Goal: Task Accomplishment & Management: Use online tool/utility

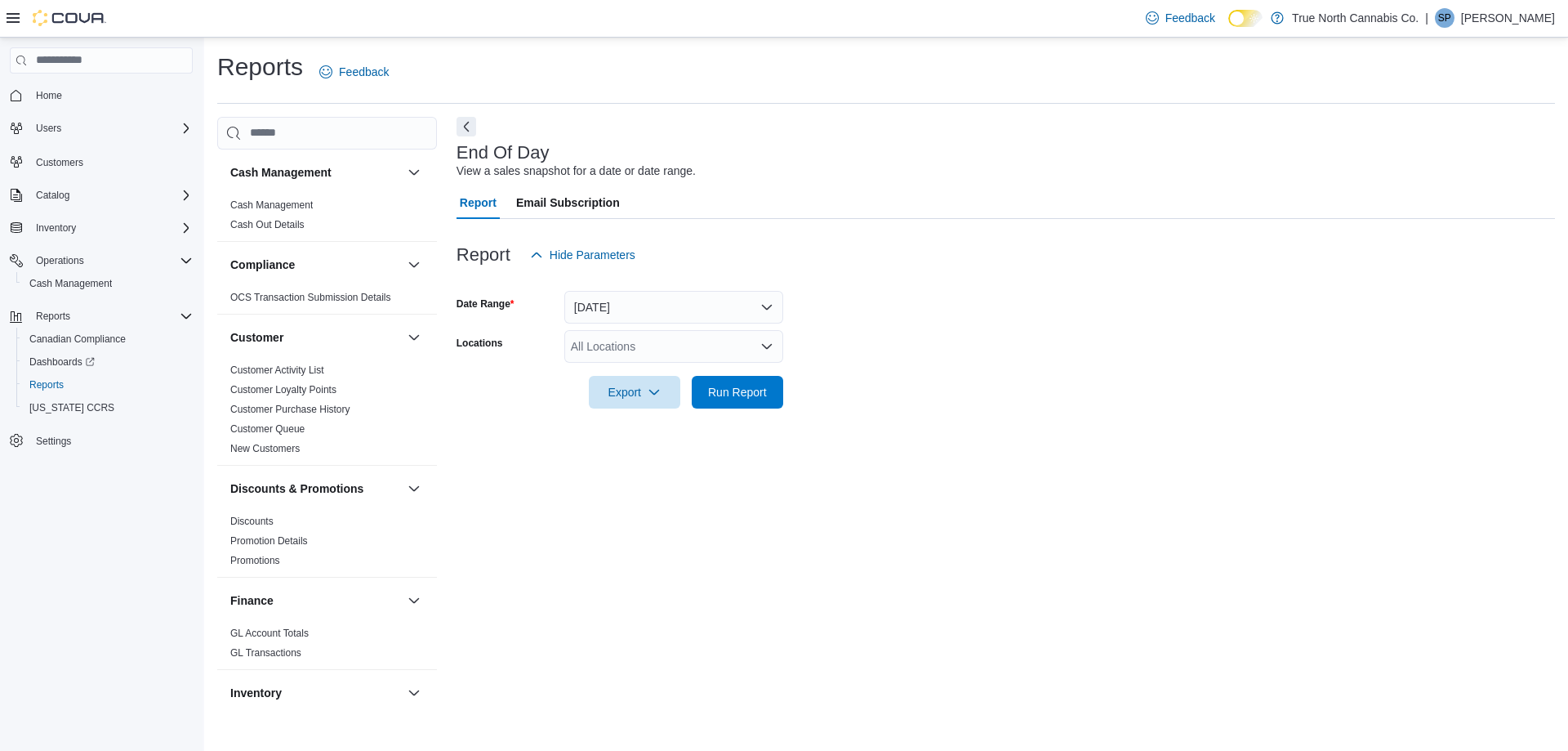
click at [655, 333] on div "All Locations" at bounding box center [674, 346] width 219 height 32
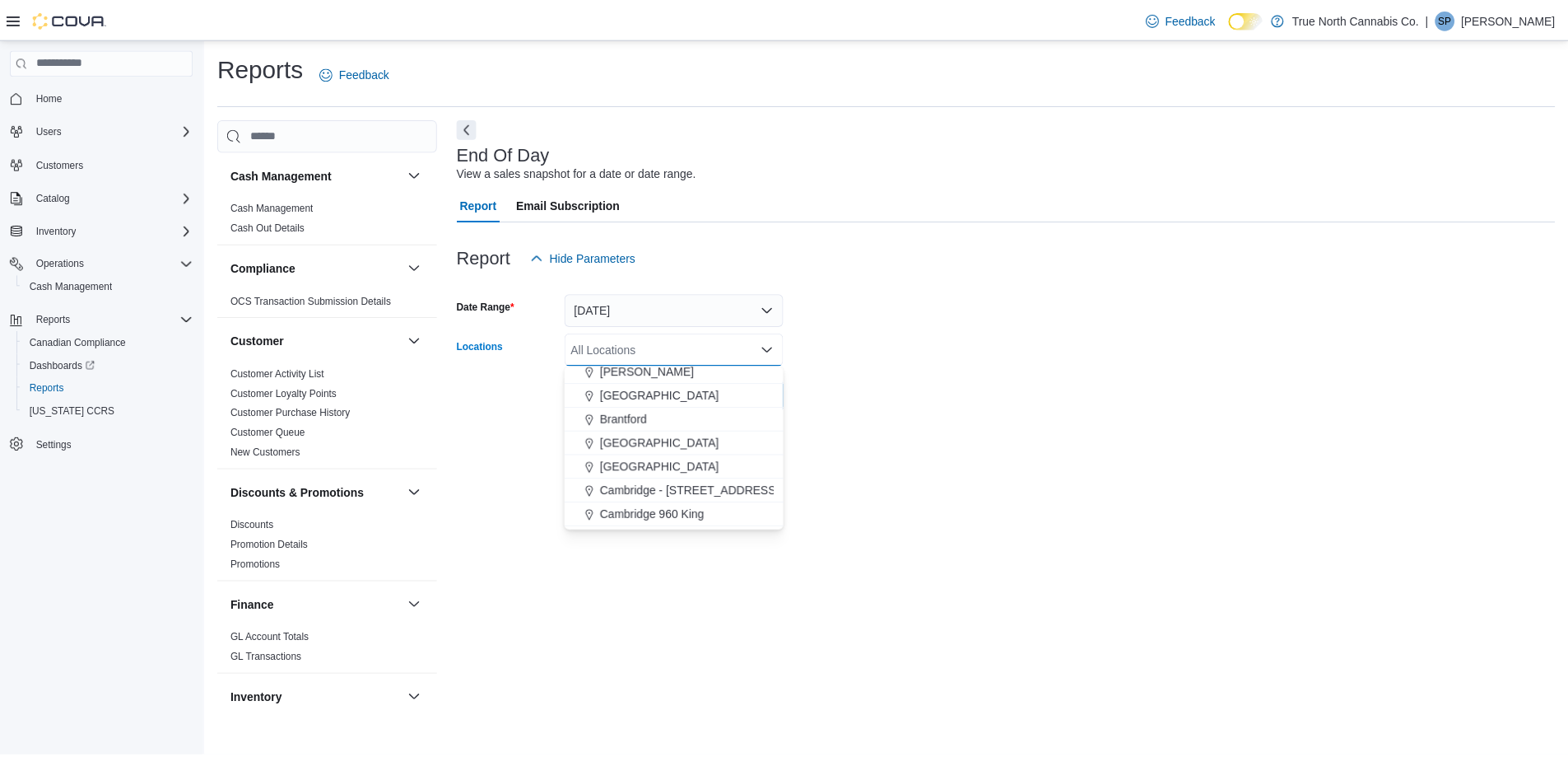
scroll to position [165, 0]
click at [623, 470] on span "Chatham - [STREET_ADDRESS]" at bounding box center [690, 475] width 171 height 17
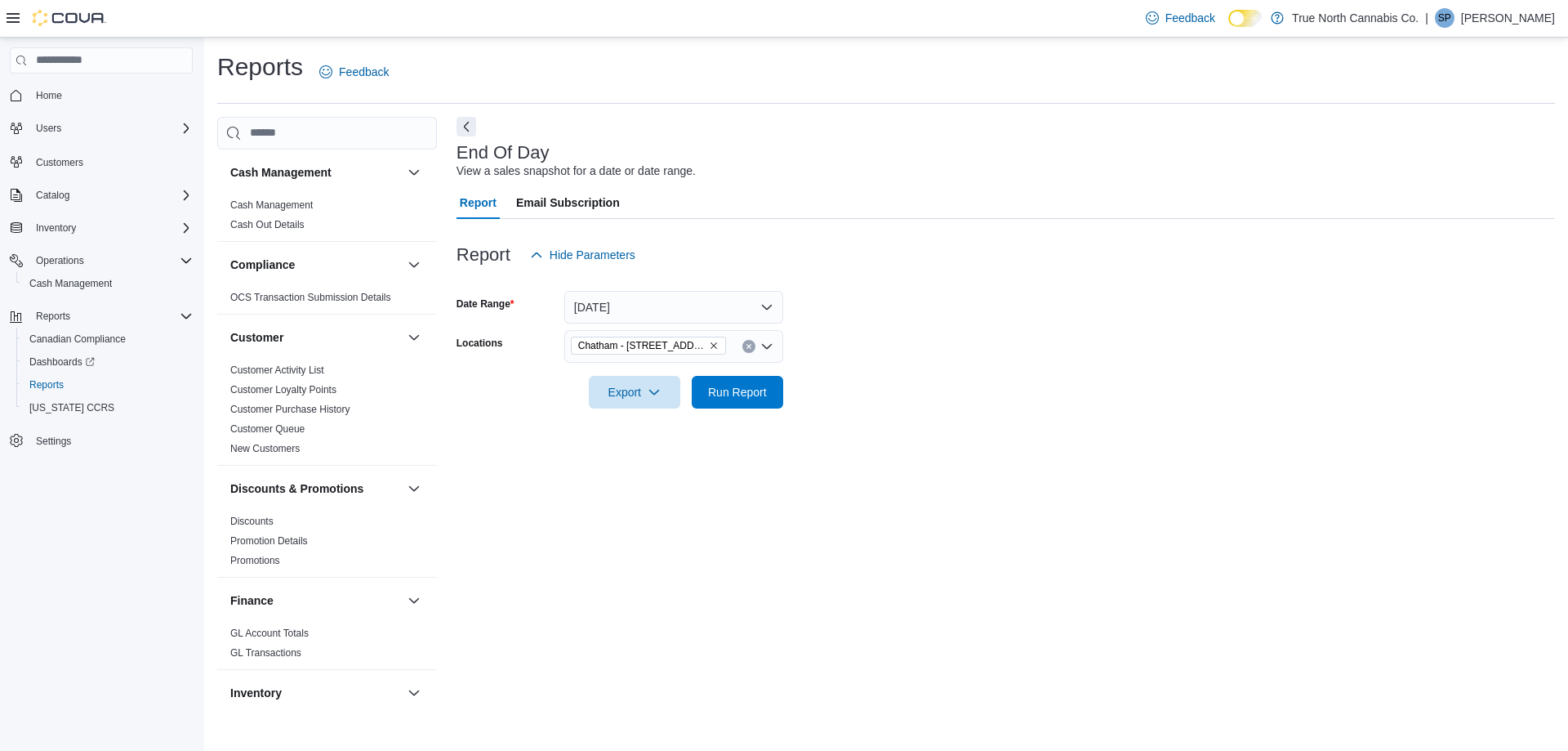
click at [952, 339] on form "Date Range [DATE] Locations [GEOGRAPHIC_DATA] - [STREET_ADDRESS] Export Run Rep…" at bounding box center [1006, 339] width 1098 height 137
click at [713, 404] on span "Run Report" at bounding box center [738, 391] width 72 height 32
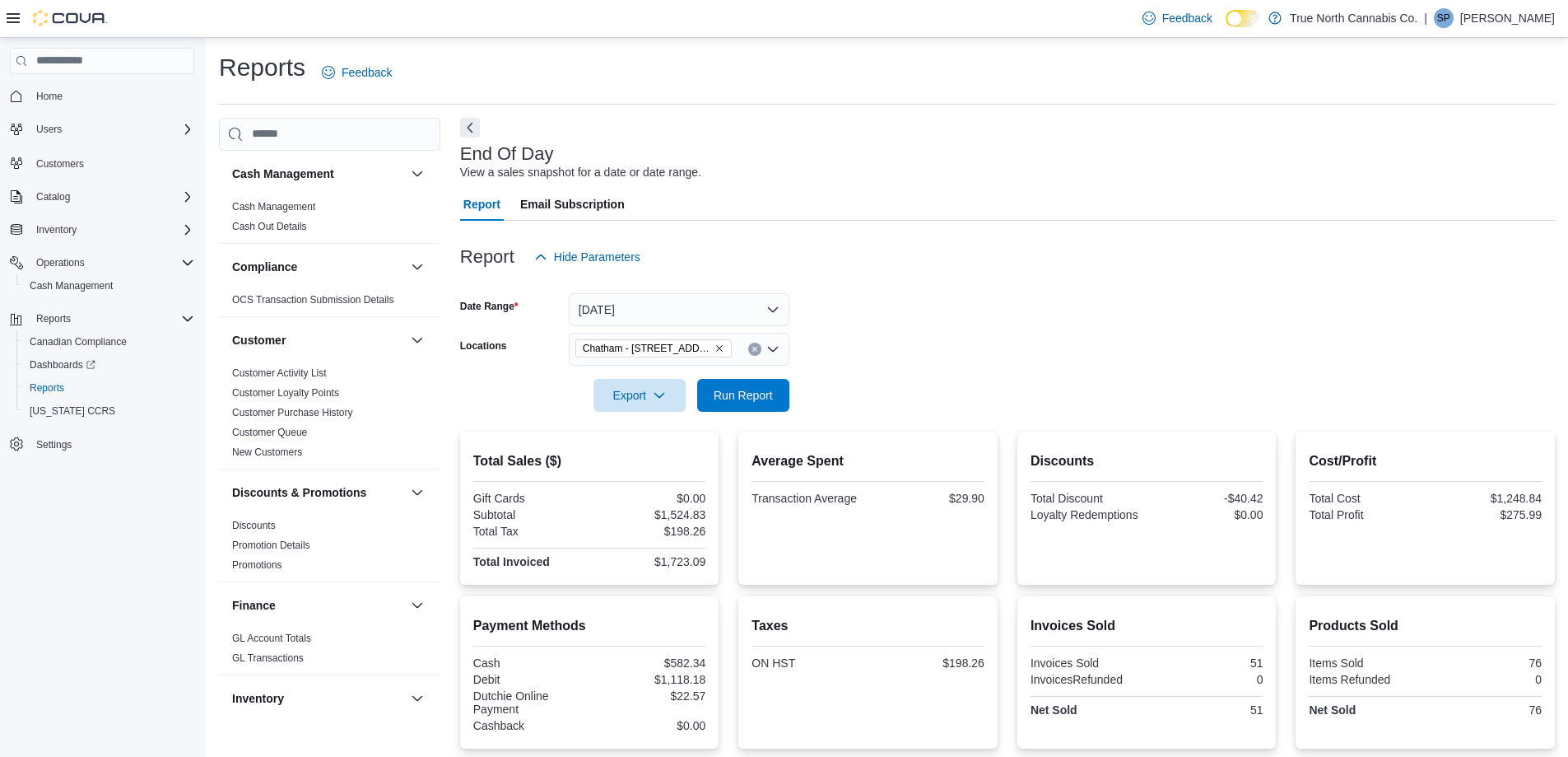
scroll to position [163, 0]
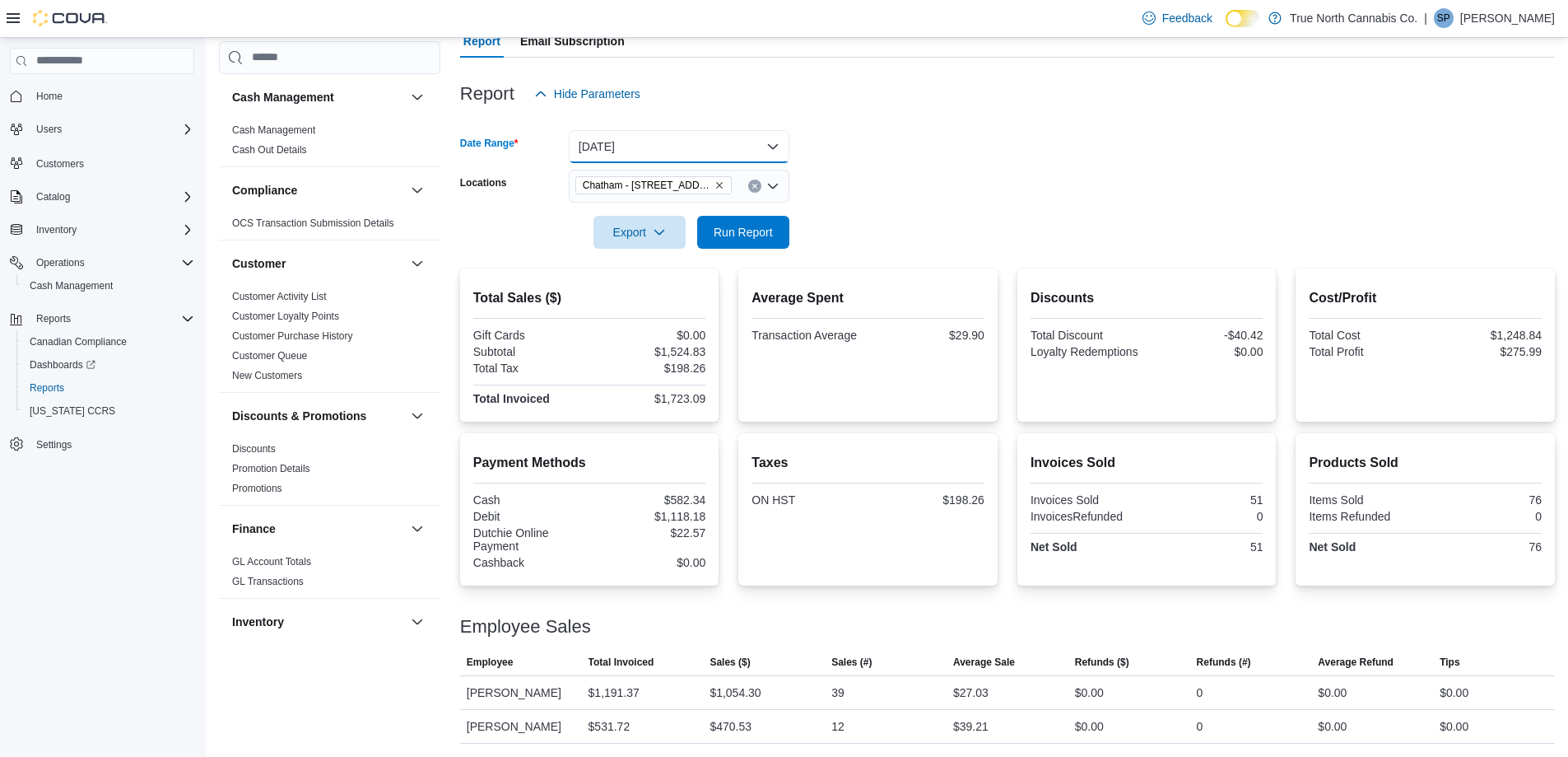
click at [623, 151] on button "[DATE]" at bounding box center [679, 146] width 221 height 33
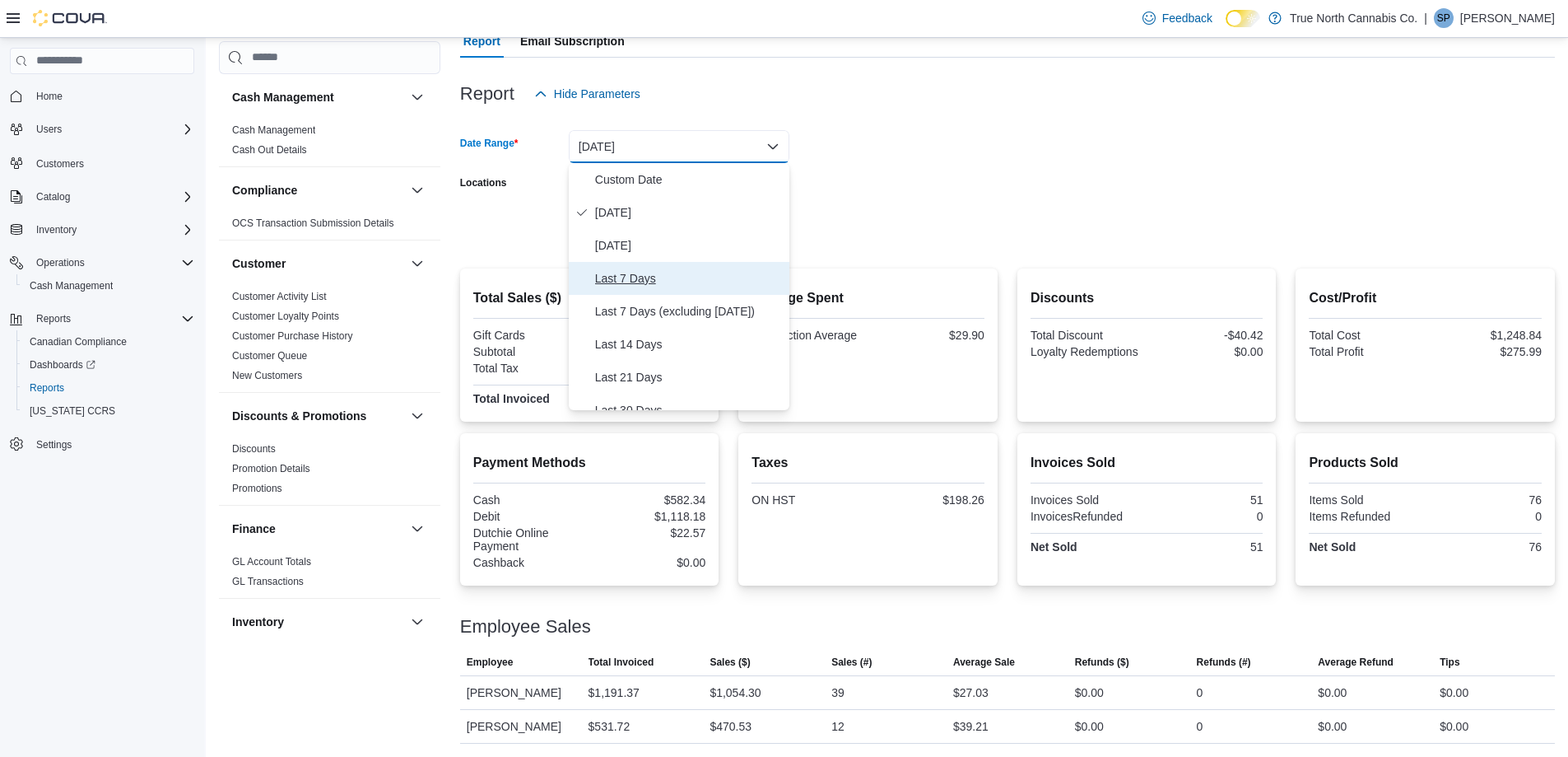
click at [629, 283] on span "Last 7 Days" at bounding box center [689, 279] width 187 height 20
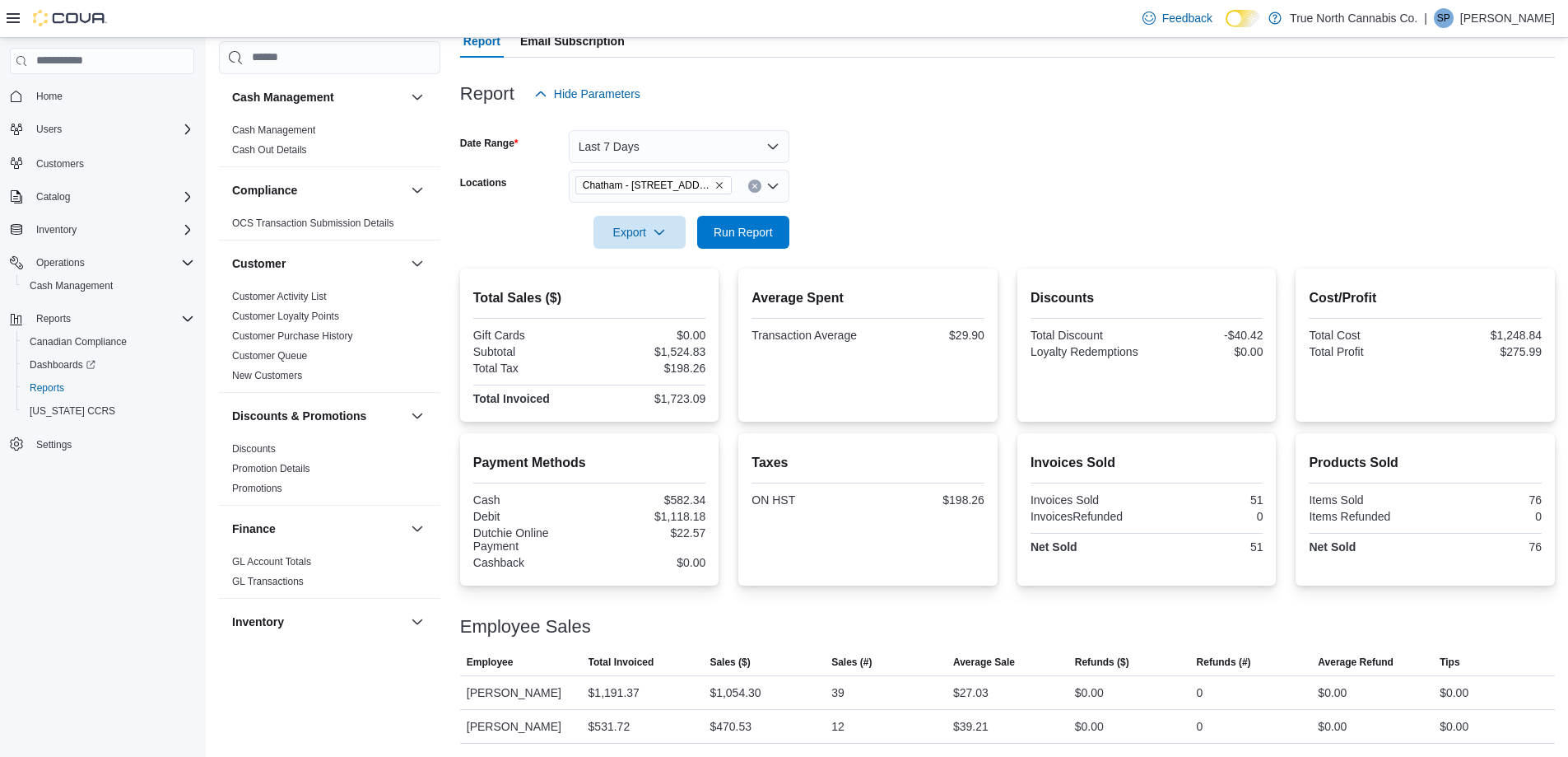
click at [696, 240] on div "Export Run Report" at bounding box center [625, 232] width 329 height 33
click at [718, 218] on span "Run Report" at bounding box center [743, 231] width 73 height 33
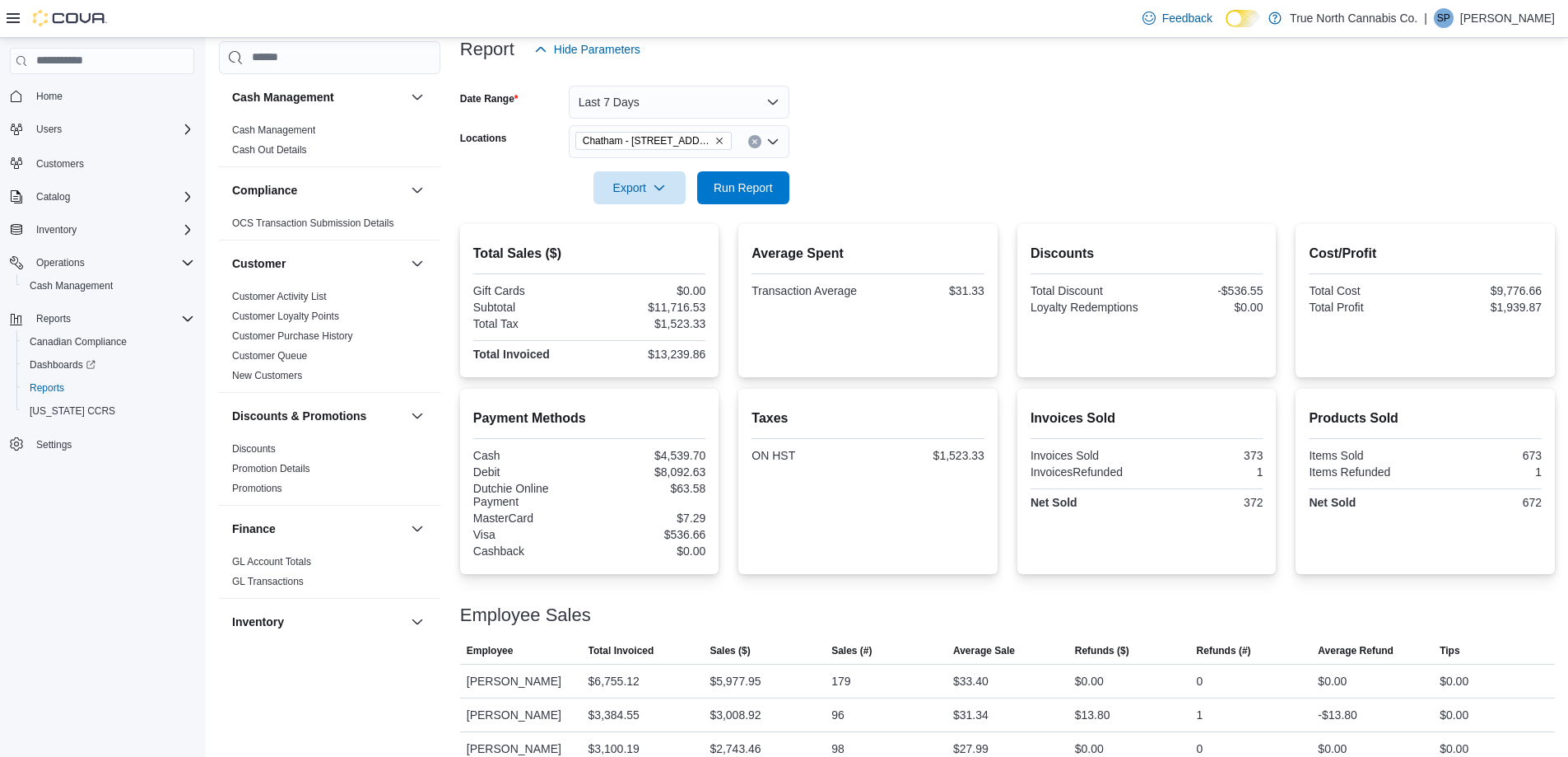
scroll to position [249, 0]
